Goal: Feedback & Contribution: Submit feedback/report problem

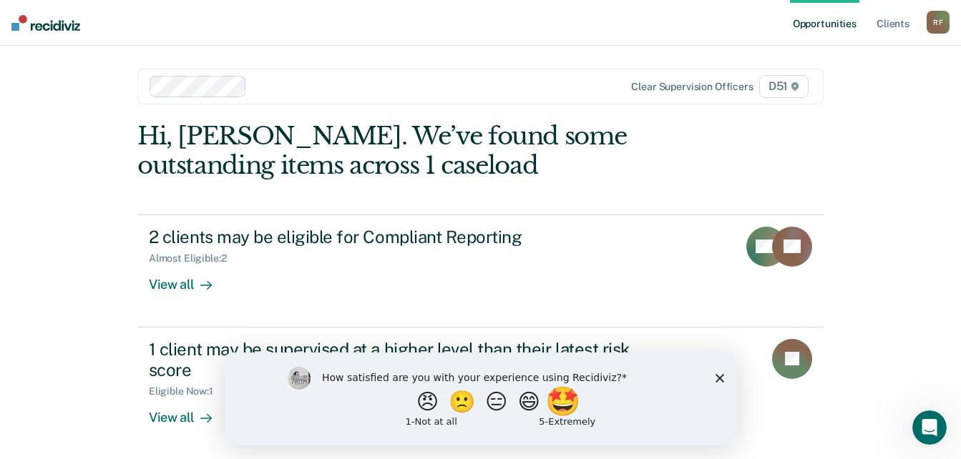
click at [575, 403] on button "🤩" at bounding box center [564, 401] width 39 height 29
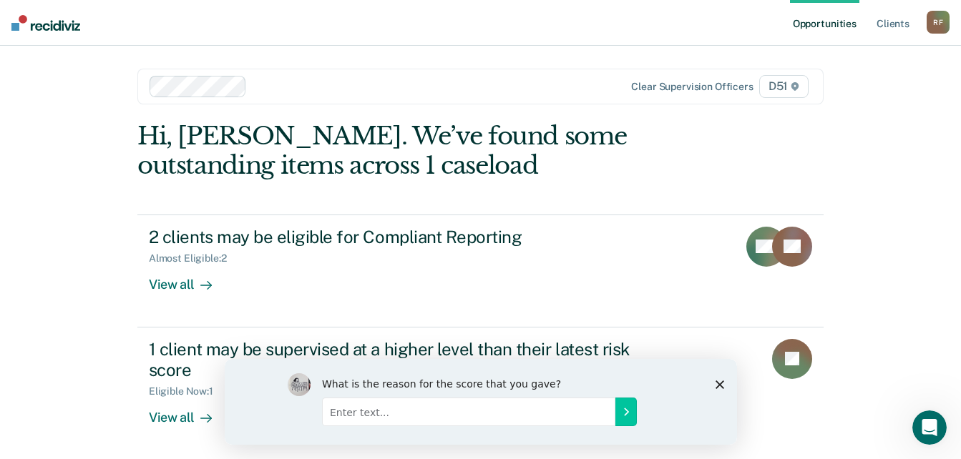
click at [432, 413] on input "Enter text..." at bounding box center [467, 411] width 293 height 29
type input "Very easy to use"
click at [630, 412] on button "Submit your response" at bounding box center [625, 411] width 21 height 29
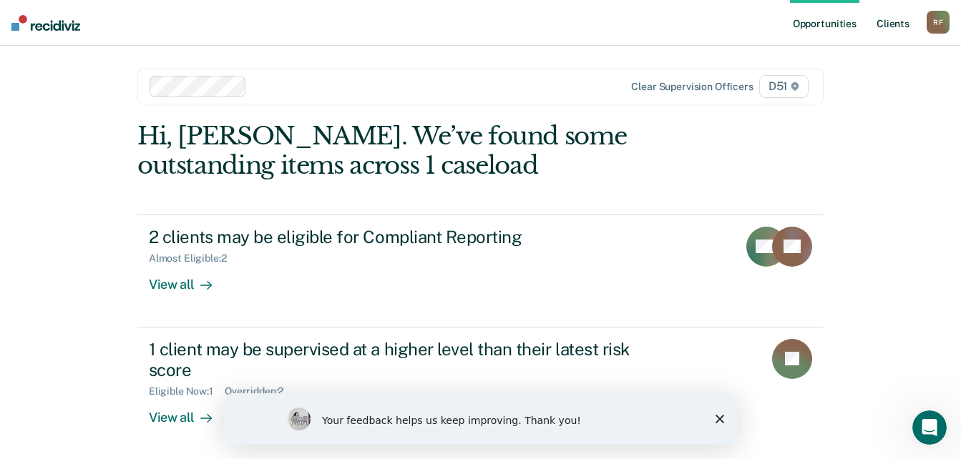
click at [893, 24] on link "Client s" at bounding box center [893, 23] width 39 height 46
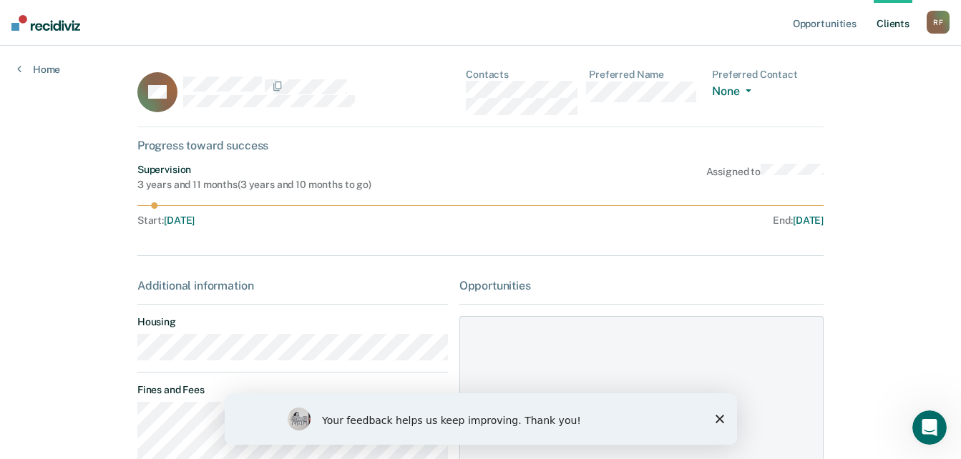
click at [464, 94] on div "AB Contacts Preferred Name Preferred Contact None Call Text Email None" at bounding box center [480, 98] width 686 height 59
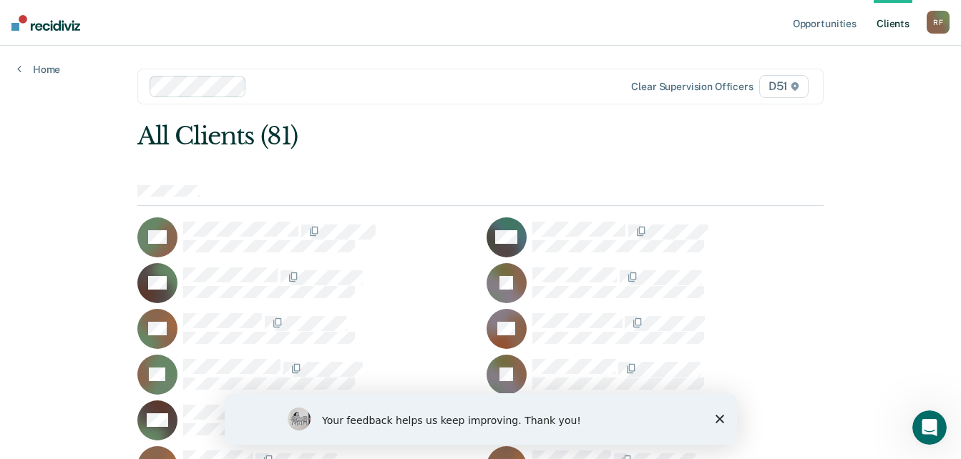
click at [721, 415] on icon "Close survey" at bounding box center [719, 419] width 9 height 9
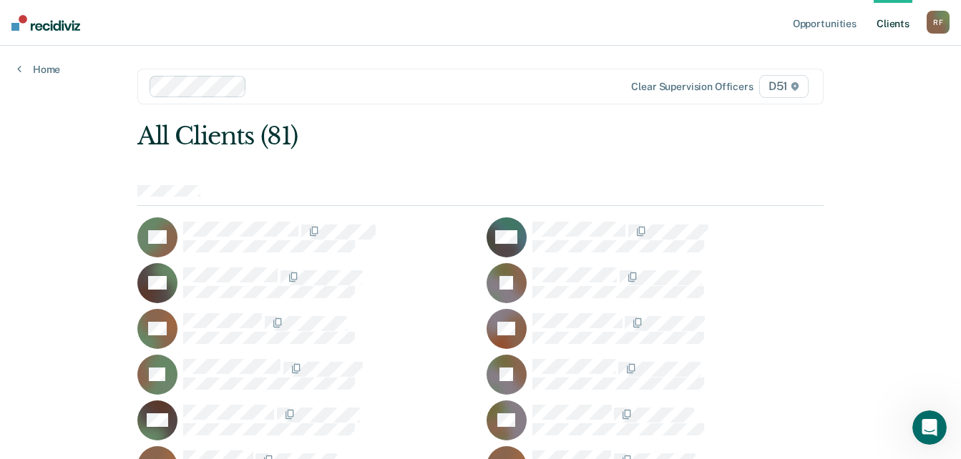
click at [937, 19] on div "R F" at bounding box center [938, 22] width 23 height 23
click at [870, 92] on link "Log Out" at bounding box center [880, 94] width 115 height 12
